Goal: Register for event/course

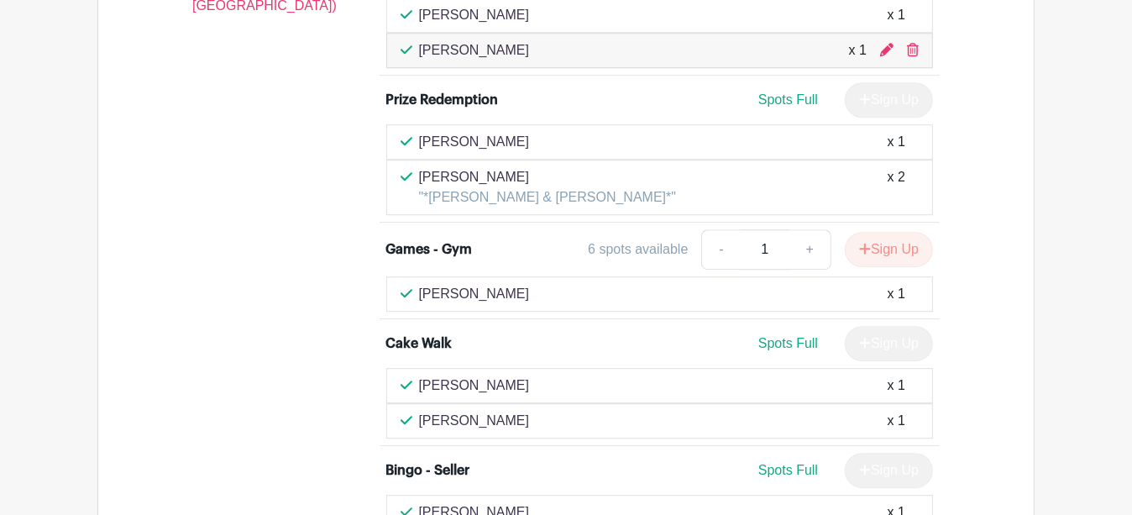
scroll to position [3888, 0]
click at [234, 36] on div "12:00 pm - 02:00 pm - Pacific Time ([GEOGRAPHIC_DATA] & [GEOGRAPHIC_DATA])" at bounding box center [255, 455] width 207 height 1095
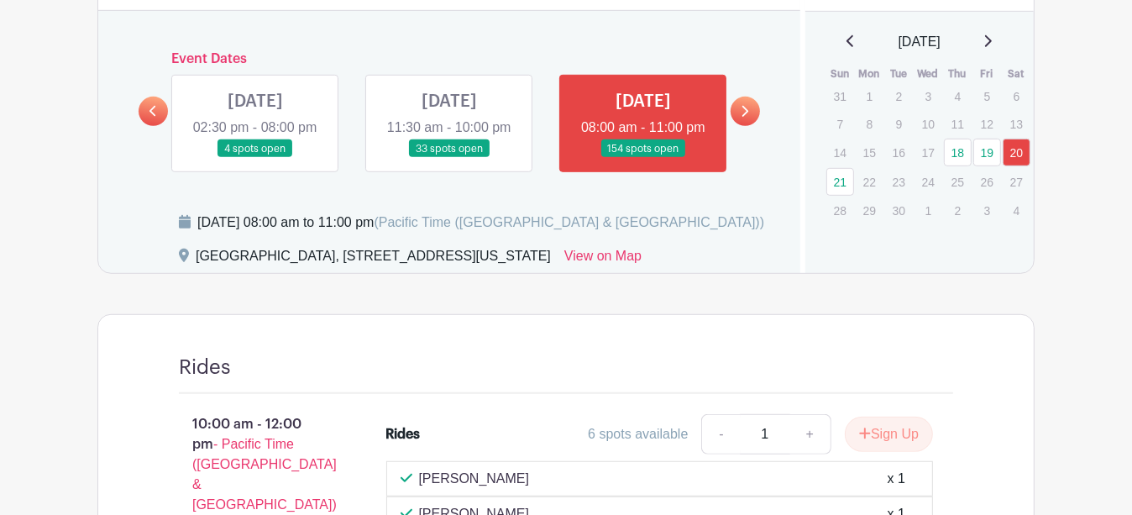
scroll to position [612, 0]
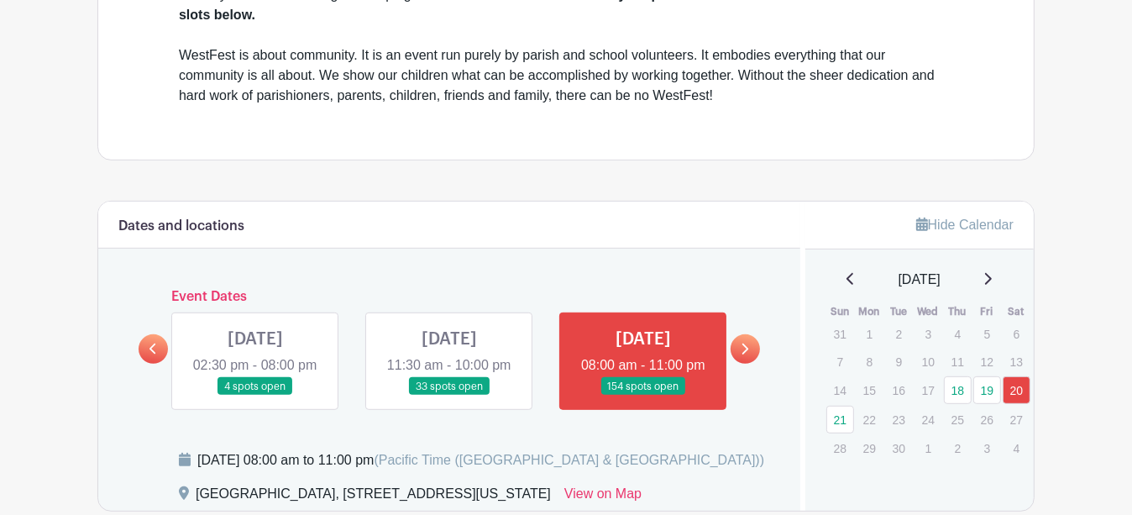
click at [449, 396] on link at bounding box center [449, 396] width 0 height 0
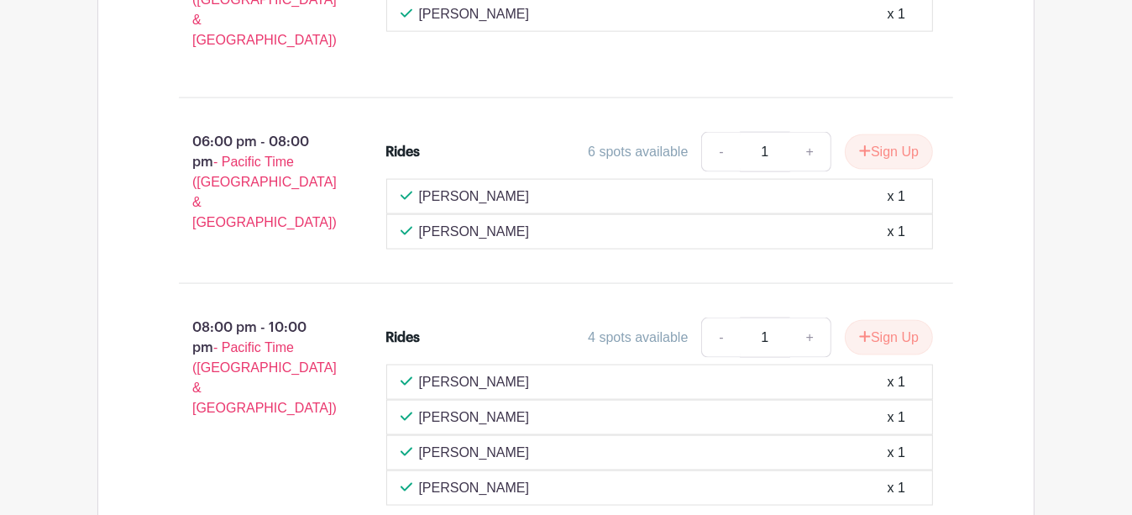
scroll to position [1872, 0]
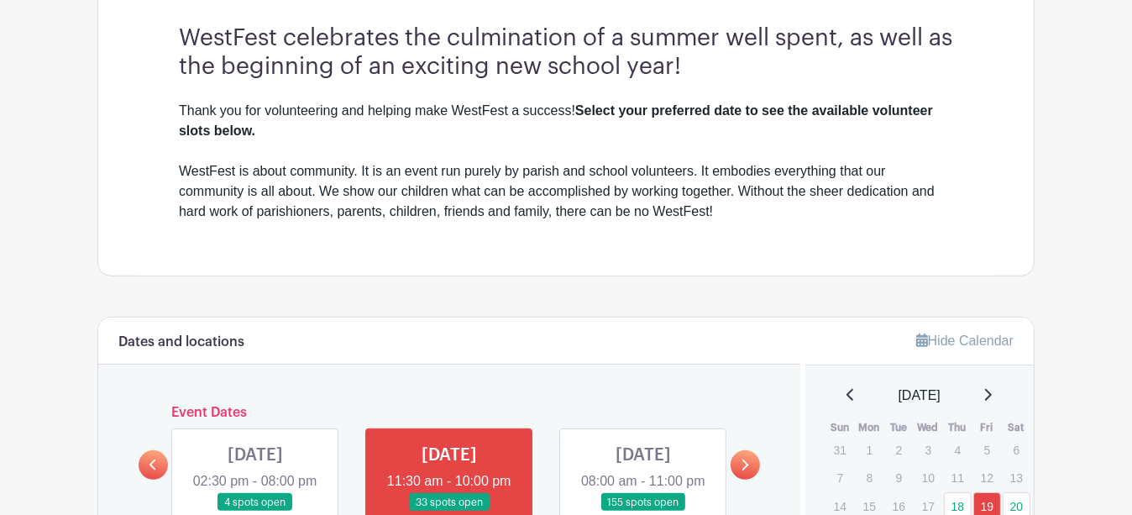
scroll to position [672, 0]
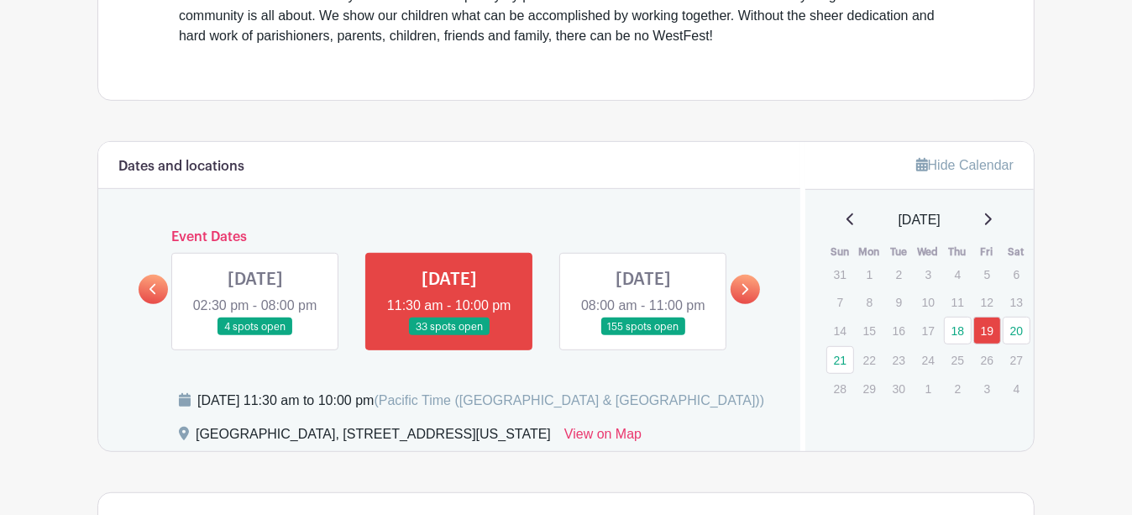
click at [643, 336] on link at bounding box center [643, 336] width 0 height 0
click at [990, 328] on link "19" at bounding box center [988, 331] width 28 height 28
click at [1018, 324] on link "20" at bounding box center [1017, 331] width 28 height 28
click at [840, 362] on link "21" at bounding box center [841, 360] width 28 height 28
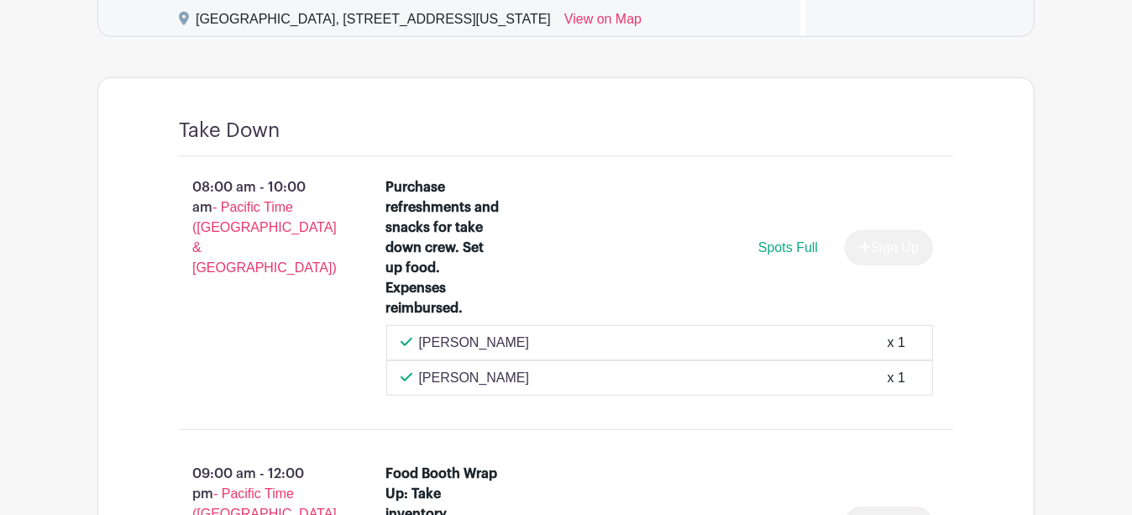
scroll to position [1092, 0]
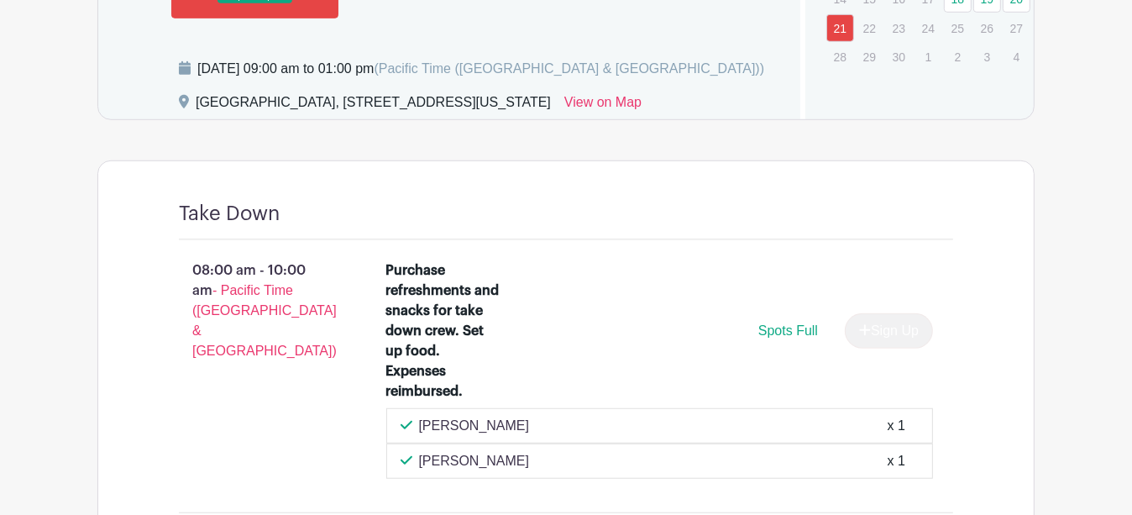
scroll to position [840, 0]
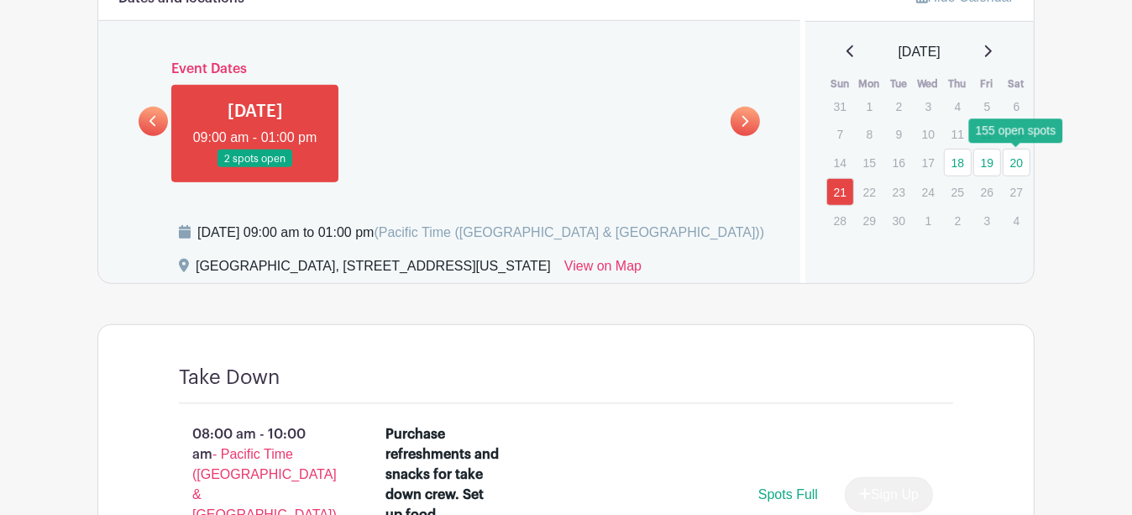
click at [1012, 160] on link "20" at bounding box center [1017, 163] width 28 height 28
click at [840, 195] on link "21" at bounding box center [841, 192] width 28 height 28
click at [1025, 167] on link "20" at bounding box center [1017, 163] width 28 height 28
click at [1025, 164] on link "20" at bounding box center [1017, 163] width 28 height 28
drag, startPoint x: 837, startPoint y: 192, endPoint x: 914, endPoint y: 185, distance: 76.7
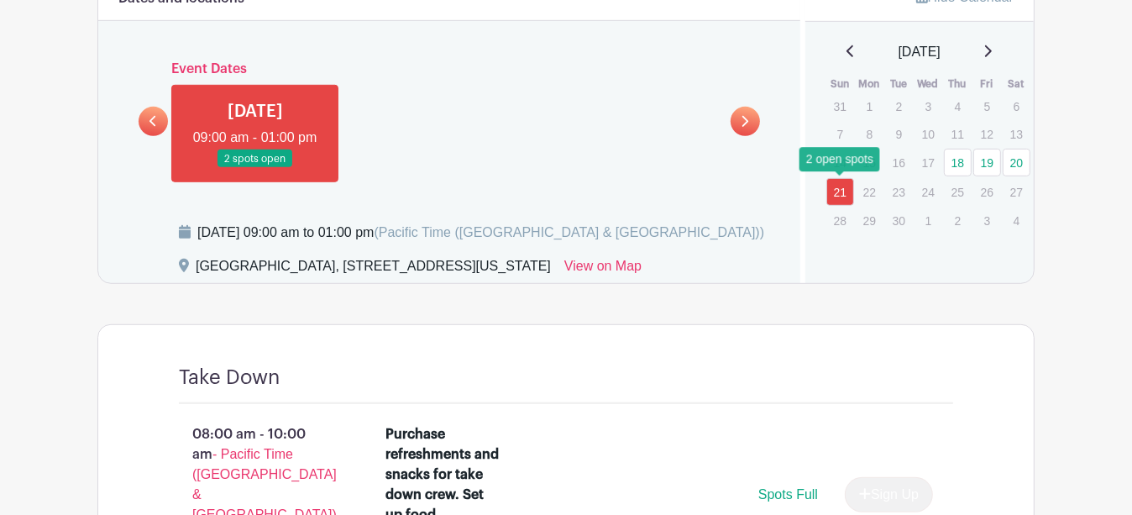
click at [837, 192] on link "21" at bounding box center [841, 192] width 28 height 28
click at [1016, 162] on link "20" at bounding box center [1017, 163] width 28 height 28
click at [1019, 164] on link "20" at bounding box center [1017, 163] width 28 height 28
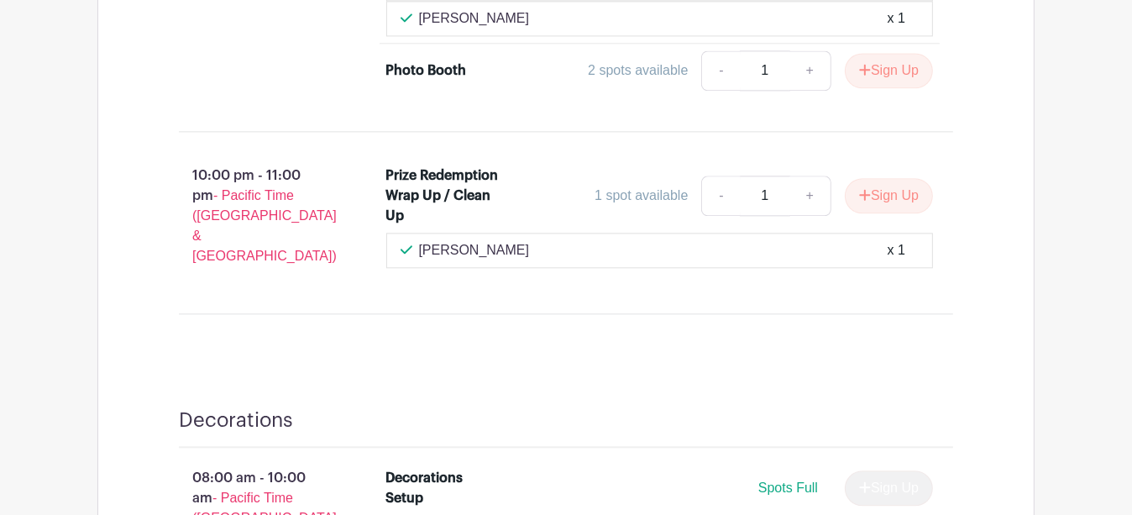
scroll to position [8602, 0]
